Goal: Information Seeking & Learning: Learn about a topic

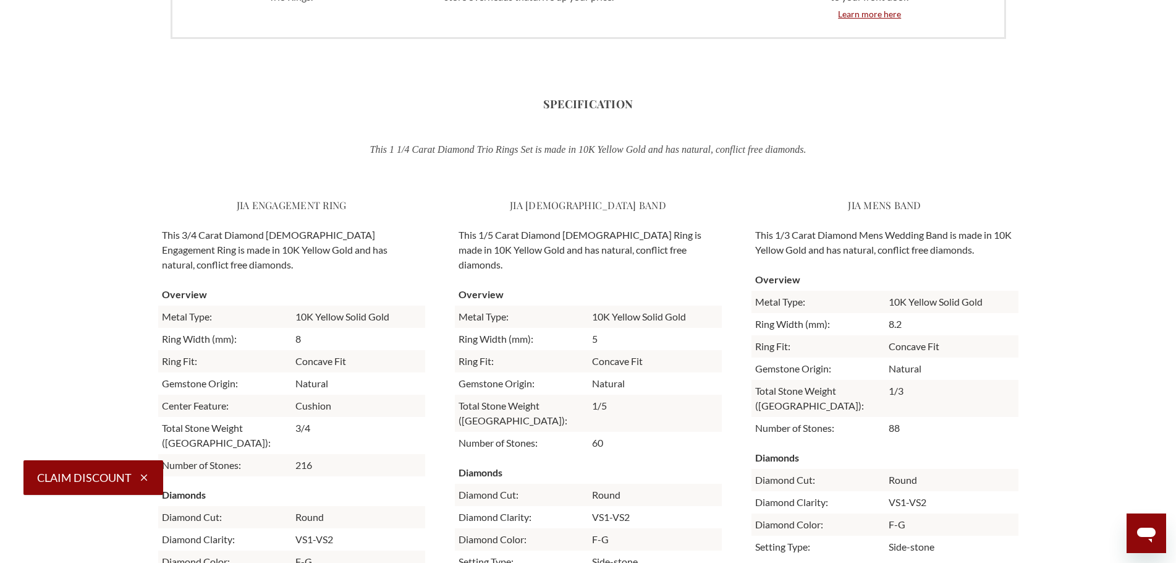
scroll to position [550, 851]
drag, startPoint x: 548, startPoint y: 105, endPoint x: 639, endPoint y: 101, distance: 91.0
click at [639, 101] on h3 "Specification" at bounding box center [588, 104] width 861 height 17
drag, startPoint x: 652, startPoint y: 100, endPoint x: 501, endPoint y: 100, distance: 150.2
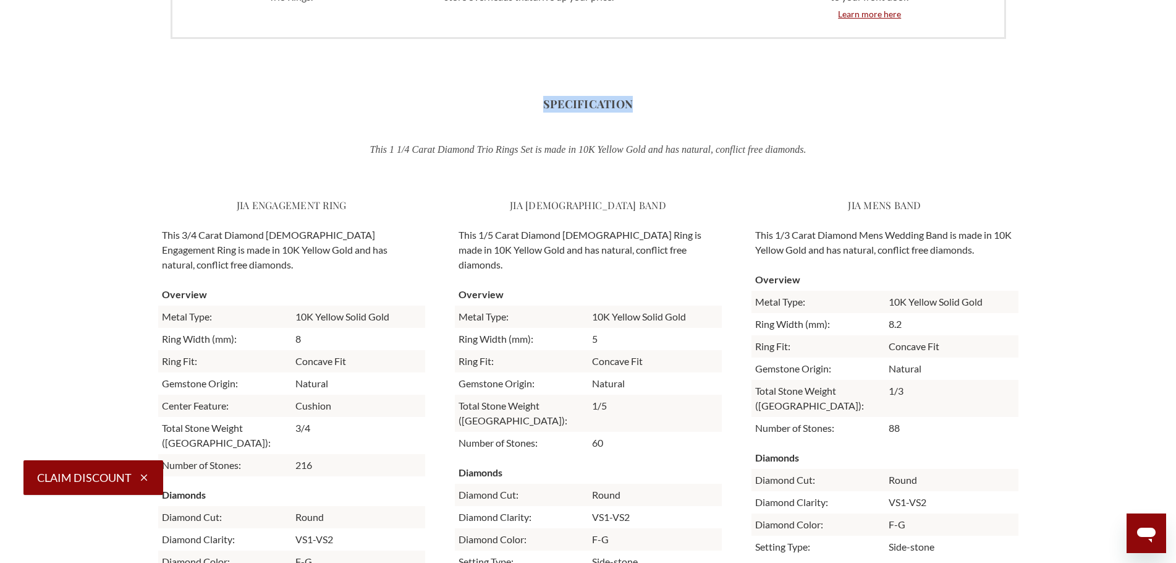
click at [501, 100] on h3 "Specification" at bounding box center [588, 104] width 861 height 17
click at [657, 93] on div "Specification This 1 1/4 Carat Diamond Trio Rings Set is made in 10K Yellow Gol…" at bounding box center [588, 378] width 861 height 625
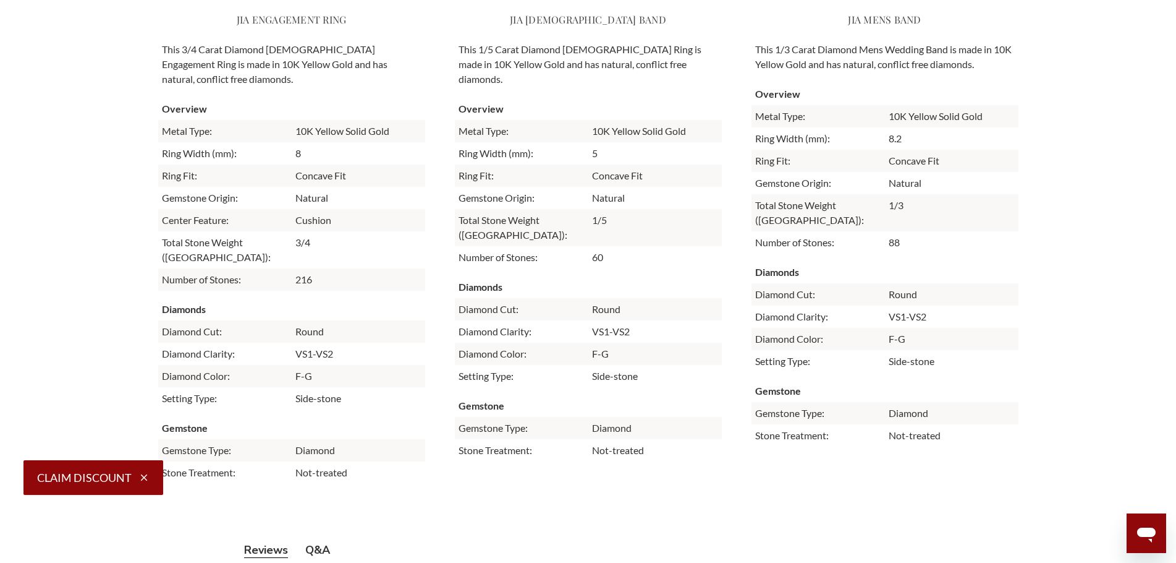
scroll to position [3831, 0]
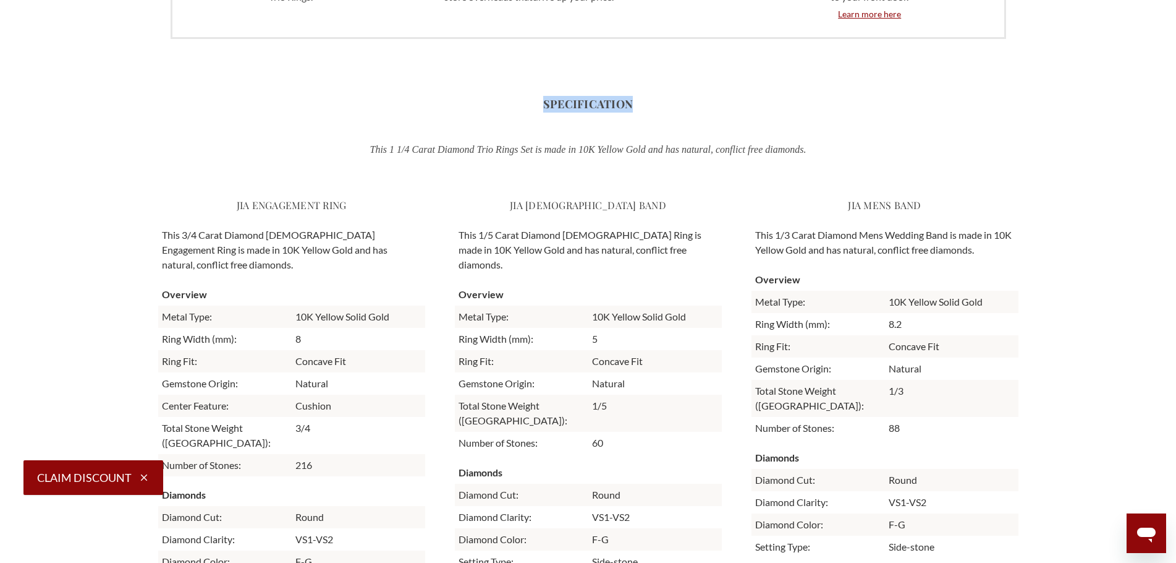
drag, startPoint x: 588, startPoint y: 107, endPoint x: 508, endPoint y: 107, distance: 80.4
click at [508, 107] on h3 "Specification" at bounding box center [588, 104] width 861 height 17
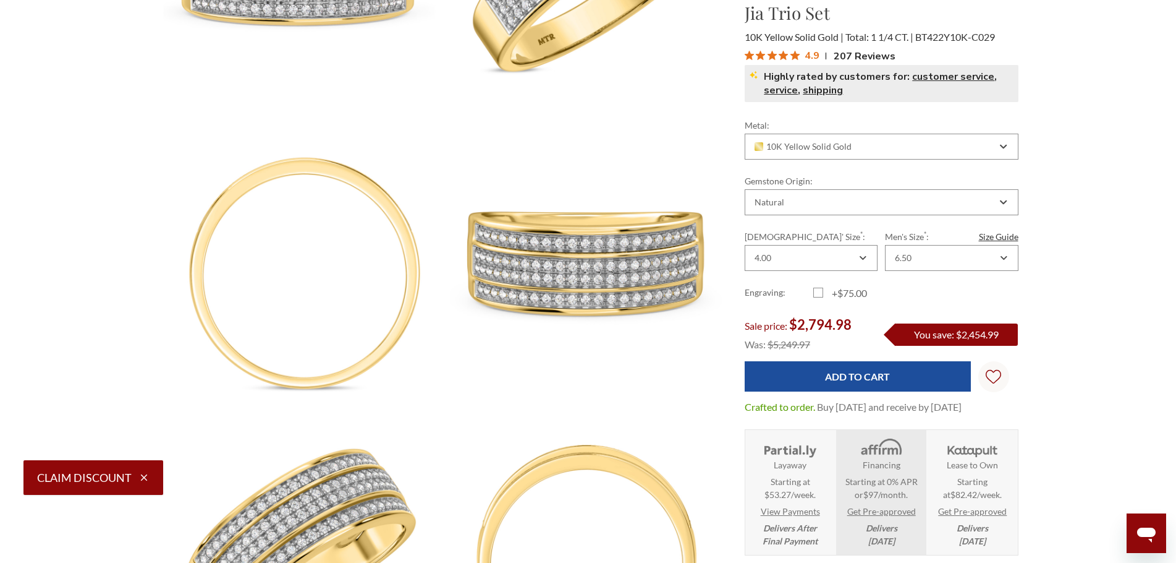
scroll to position [0, 0]
